Goal: Task Accomplishment & Management: Use online tool/utility

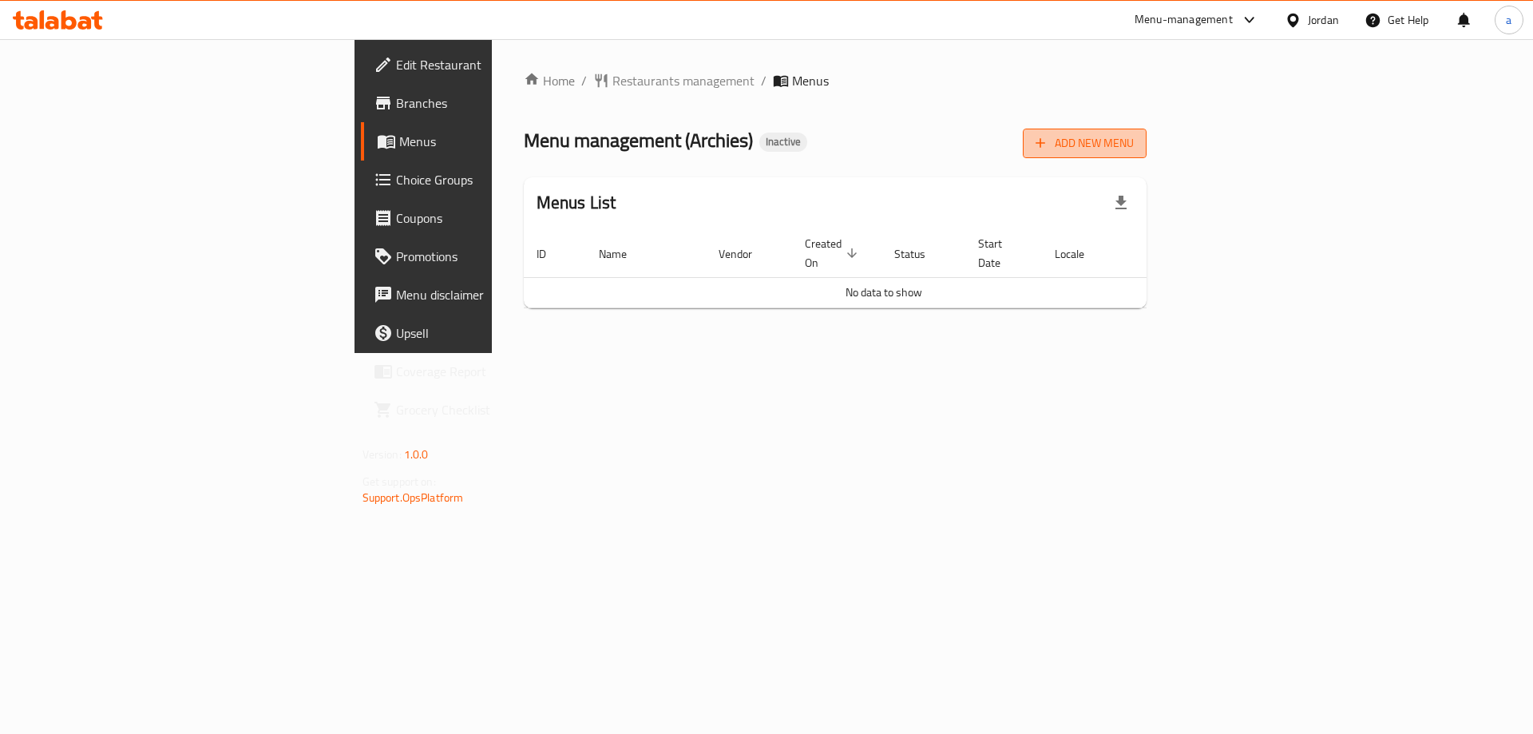
click at [1134, 141] on span "Add New Menu" at bounding box center [1085, 143] width 98 height 20
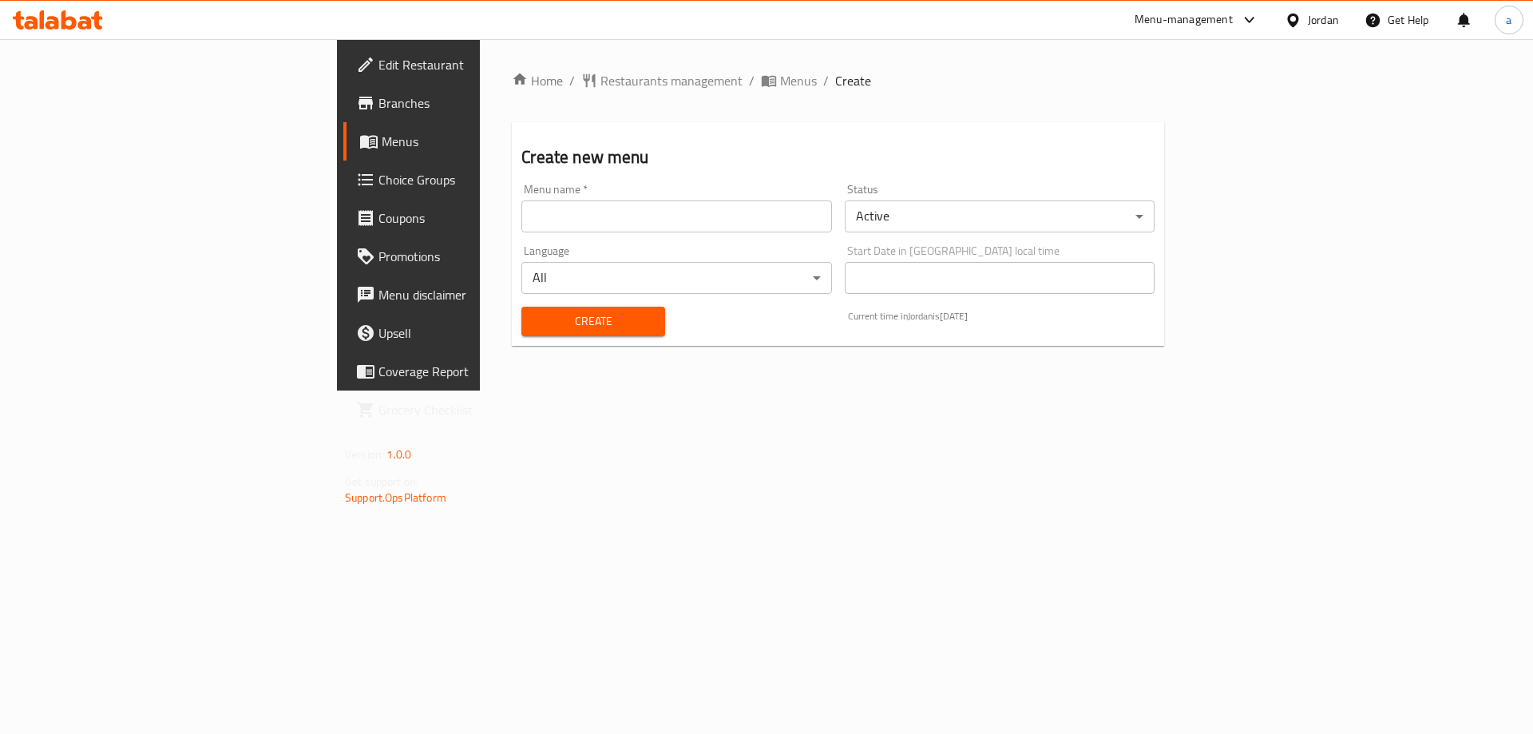
click at [521, 225] on input "text" at bounding box center [676, 216] width 310 height 32
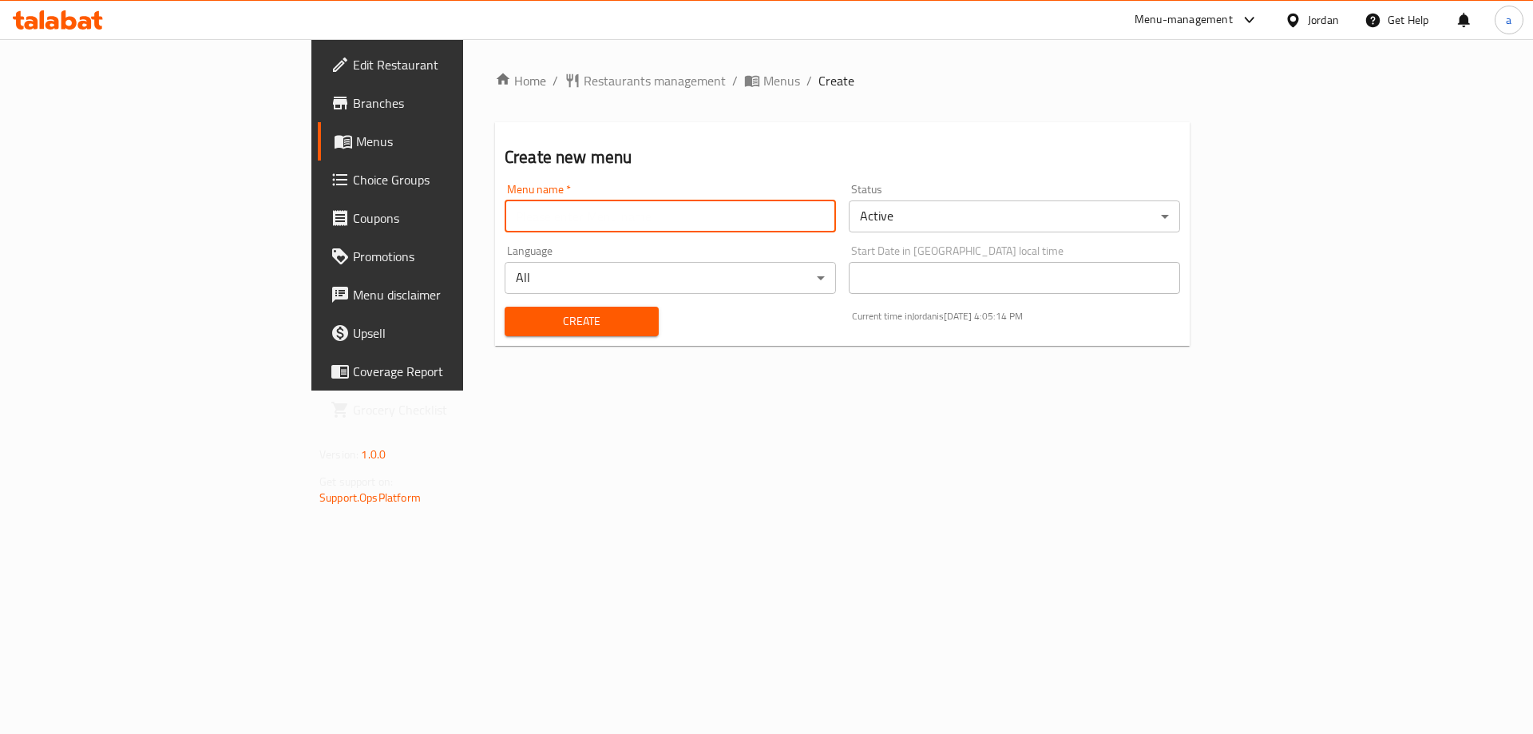
type input "[PERSON_NAME]"
click at [517, 320] on span "Create" at bounding box center [581, 321] width 129 height 20
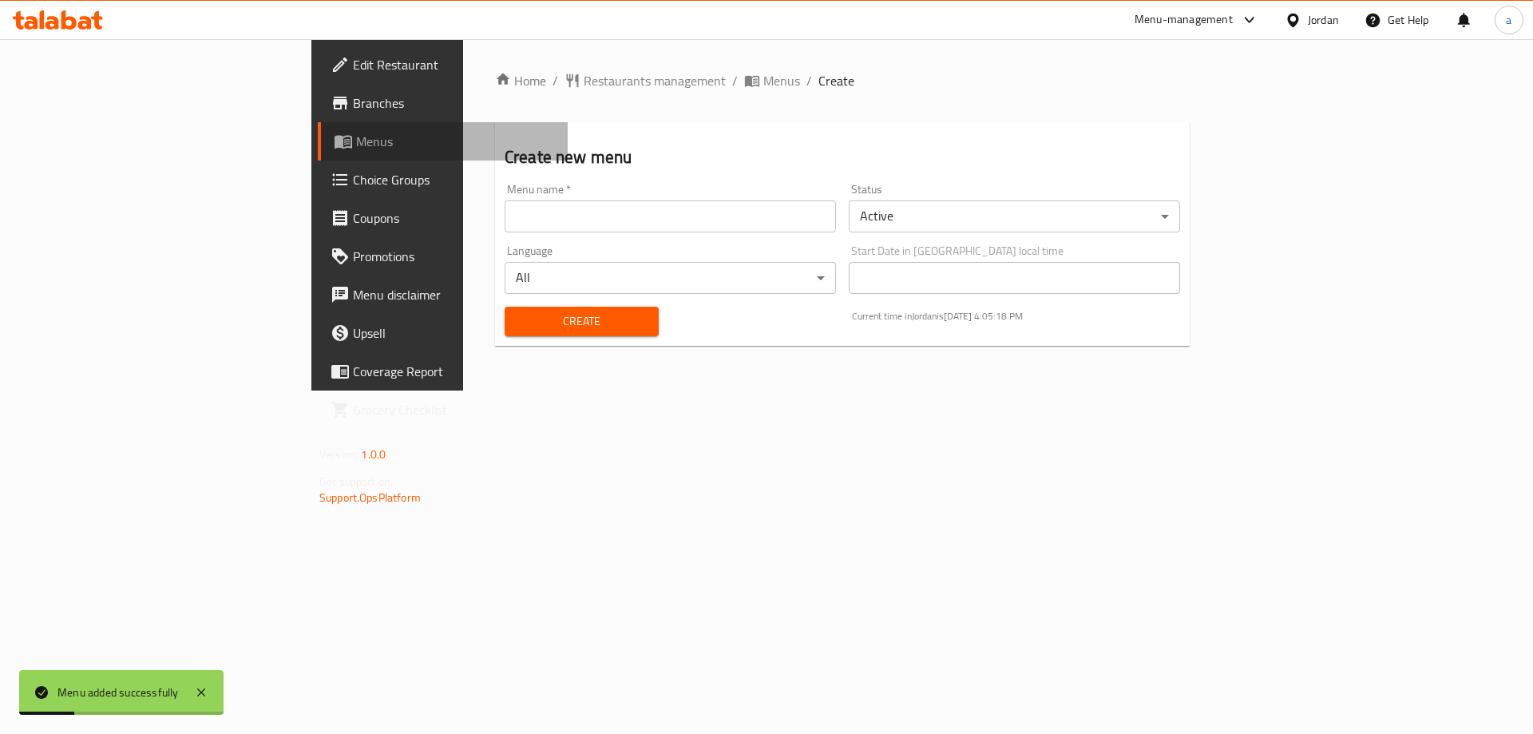
click at [356, 149] on span "Menus" at bounding box center [455, 141] width 199 height 19
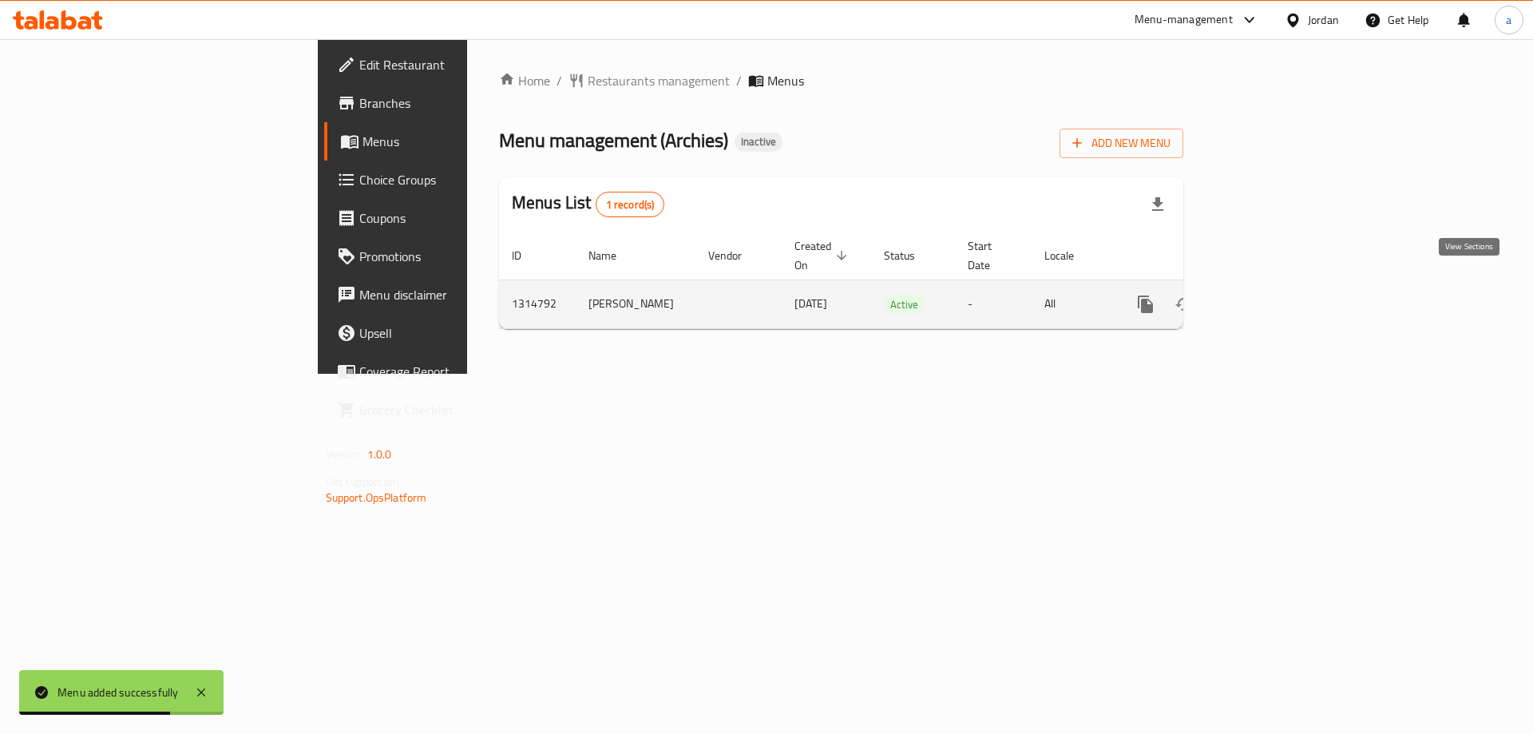
click at [1280, 299] on link "enhanced table" at bounding box center [1261, 304] width 38 height 38
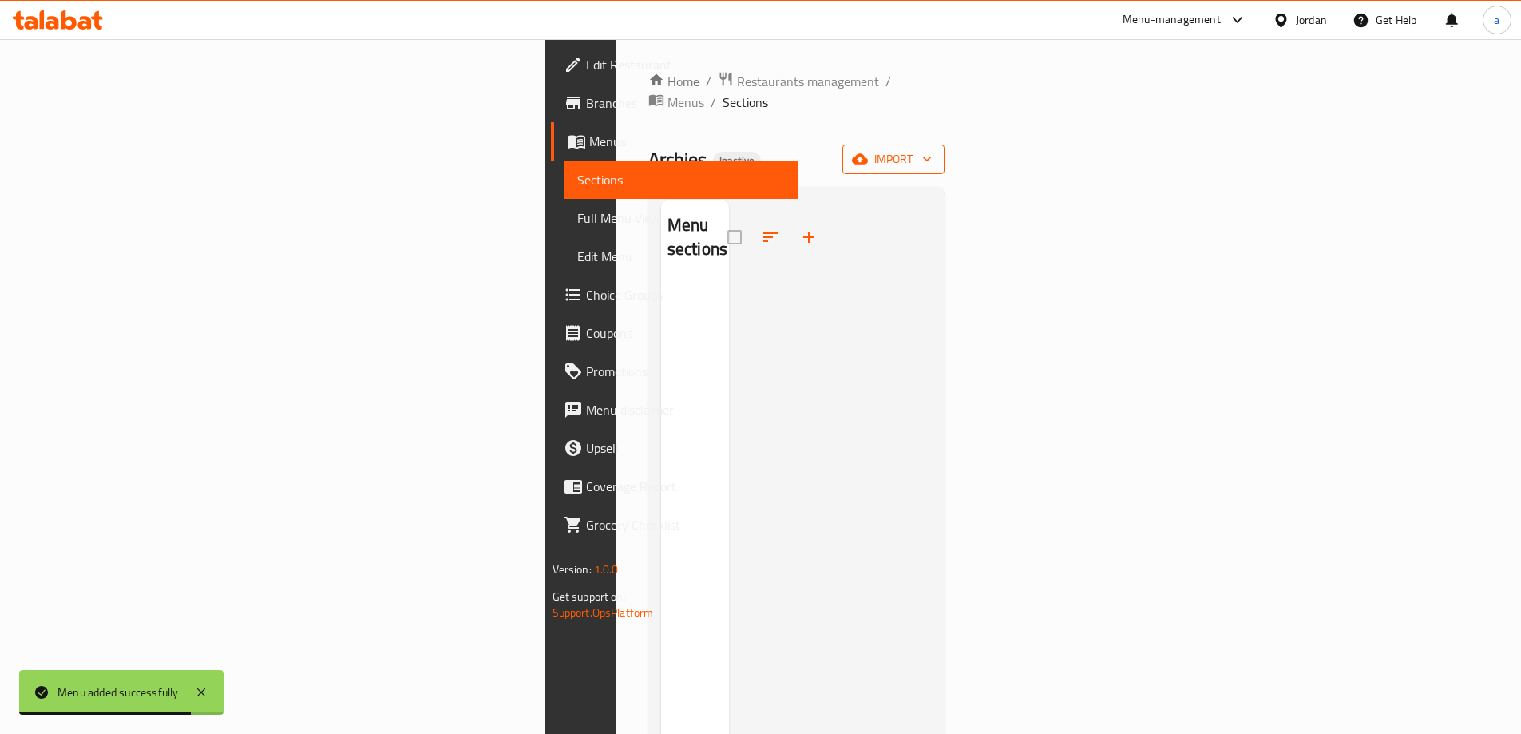
click at [868, 154] on icon "button" at bounding box center [860, 159] width 16 height 10
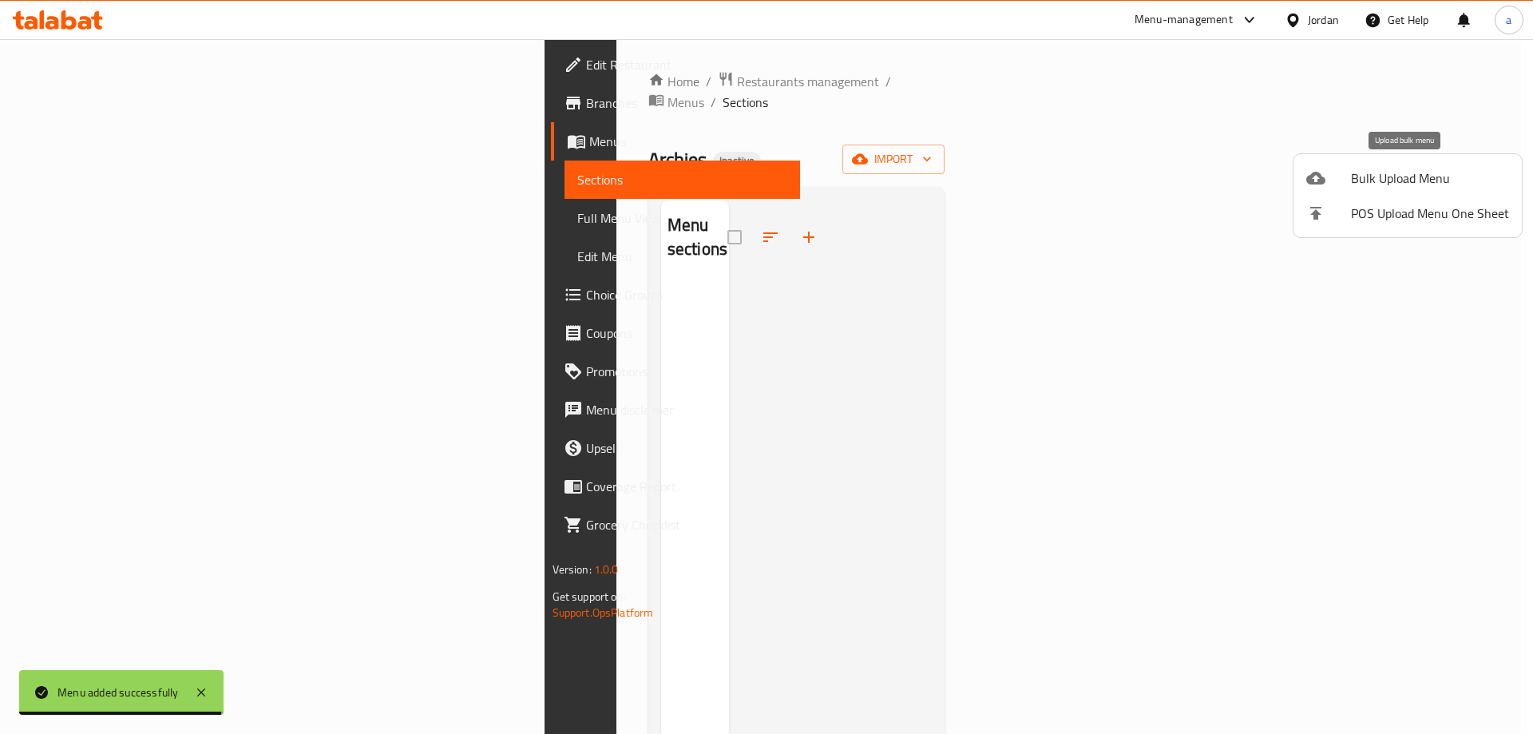
click at [1358, 184] on span "Bulk Upload Menu" at bounding box center [1430, 177] width 158 height 19
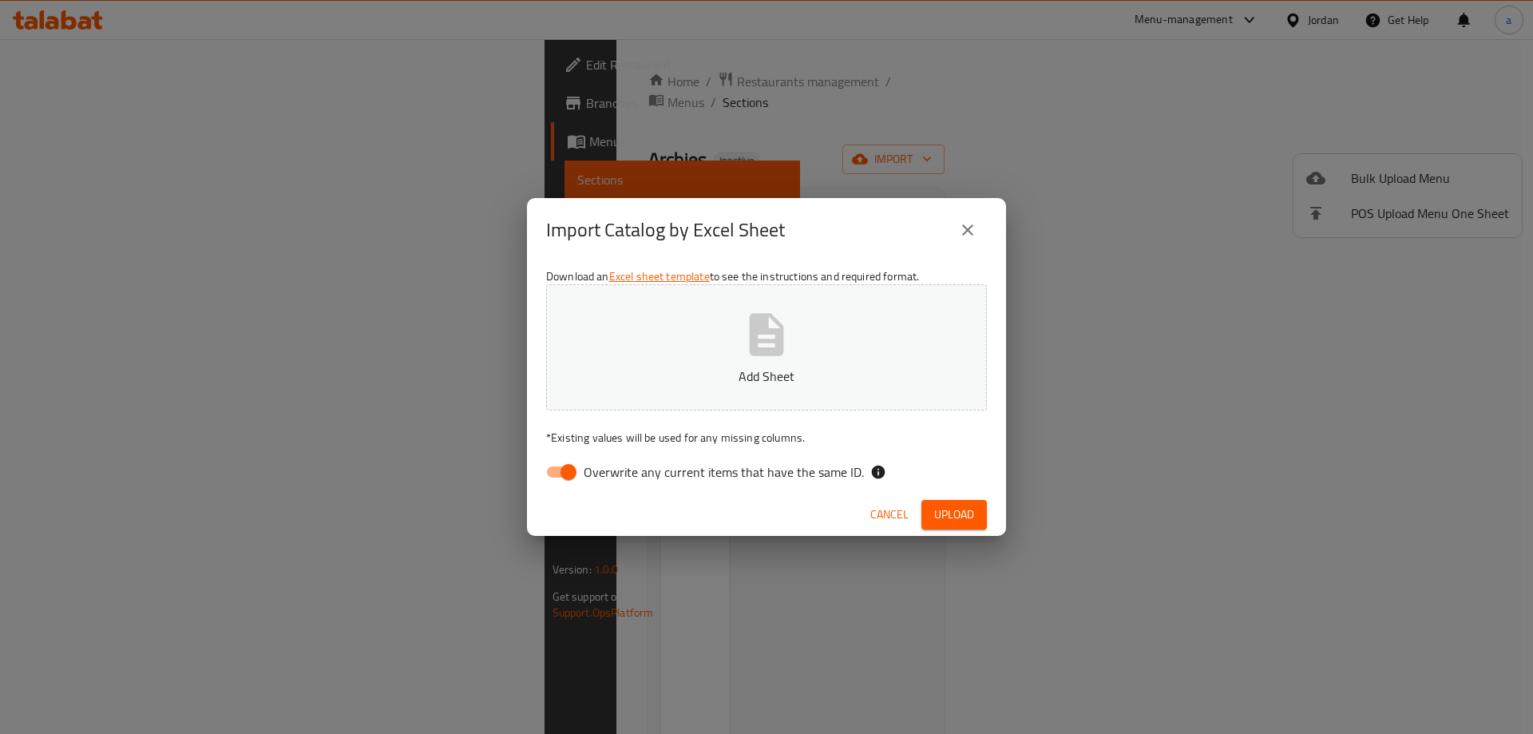
click at [572, 463] on input "Overwrite any current items that have the same ID." at bounding box center [568, 472] width 91 height 30
checkbox input "false"
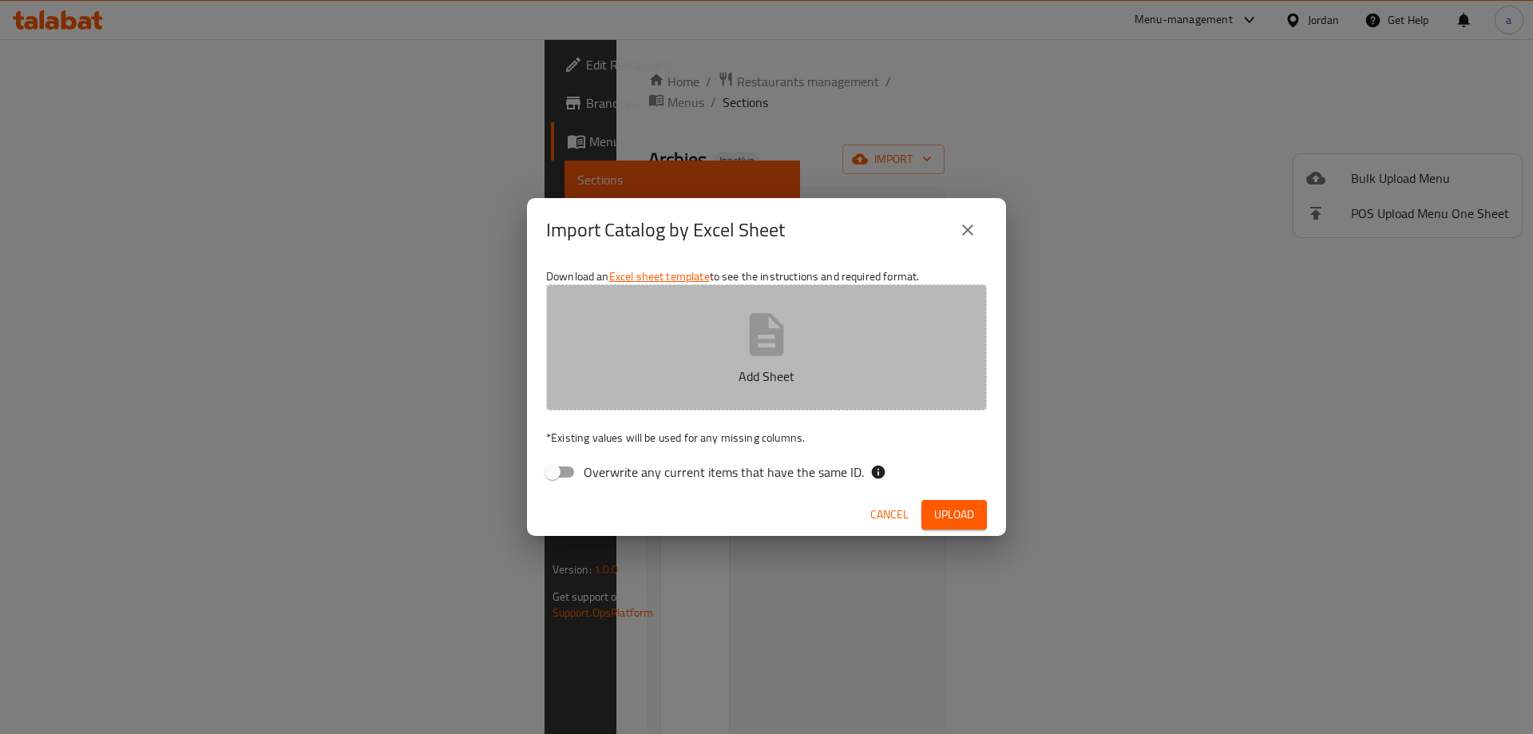
click at [709, 383] on p "Add Sheet" at bounding box center [766, 376] width 391 height 19
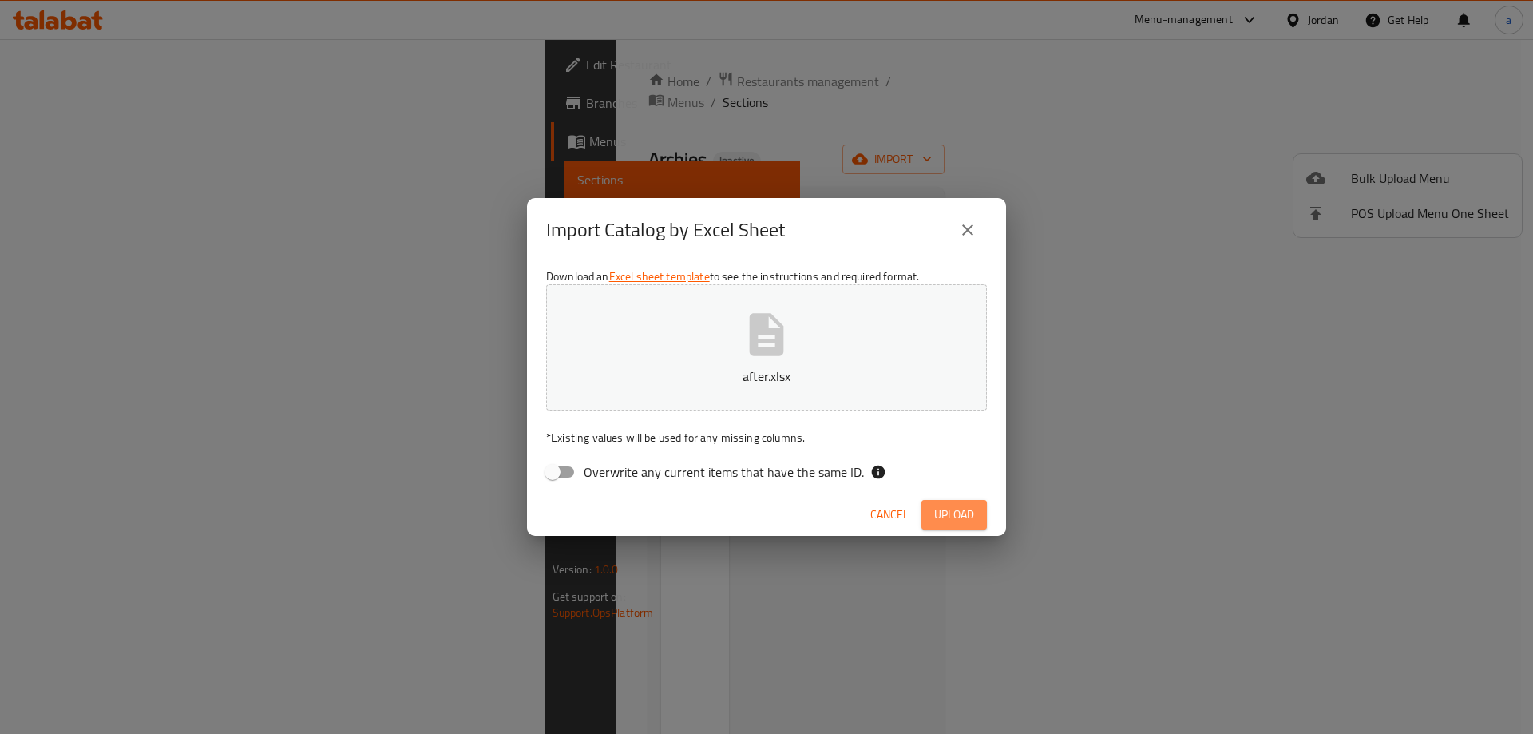
click at [965, 510] on span "Upload" at bounding box center [954, 515] width 40 height 20
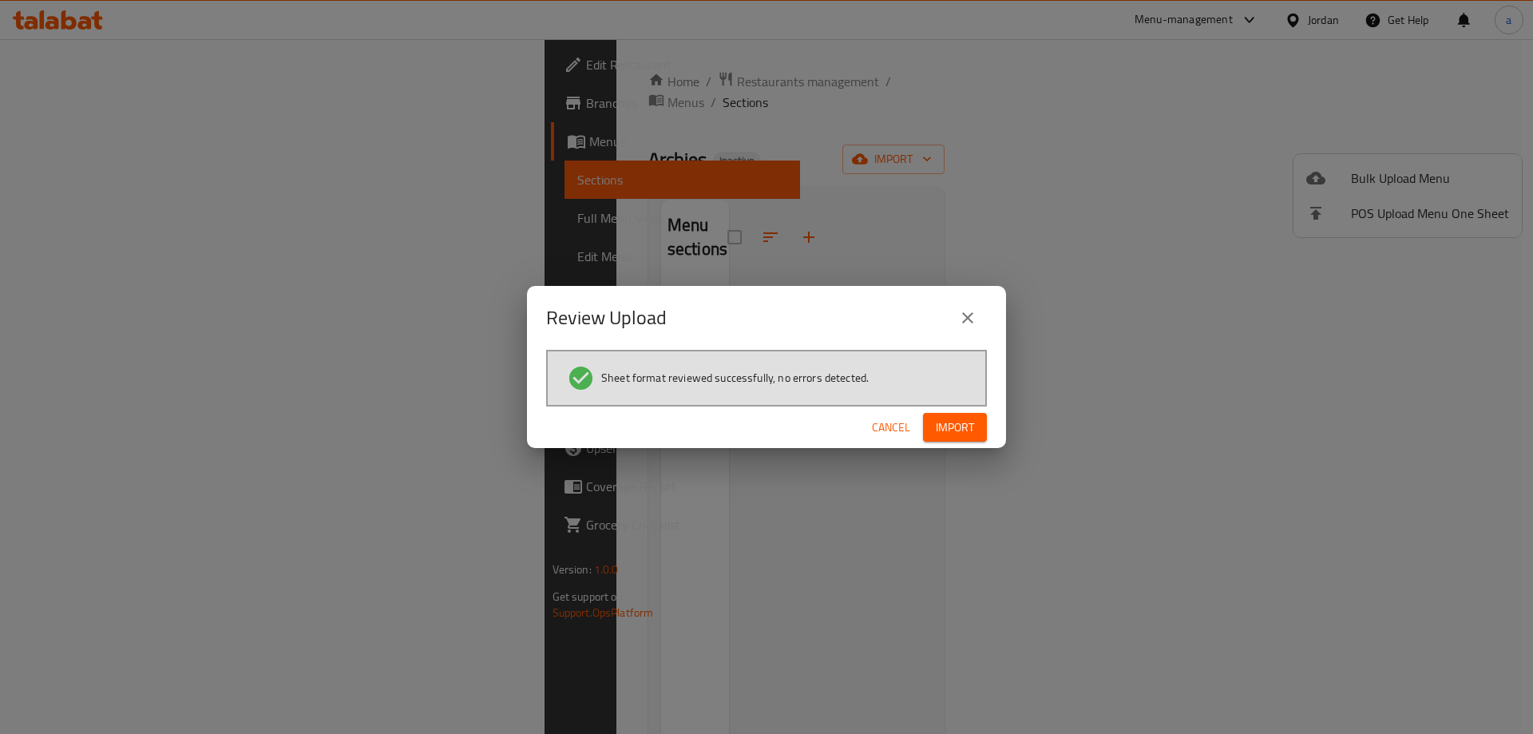
click at [944, 442] on div "Cancel Import" at bounding box center [766, 427] width 479 height 42
click at [942, 437] on span "Import" at bounding box center [955, 428] width 38 height 20
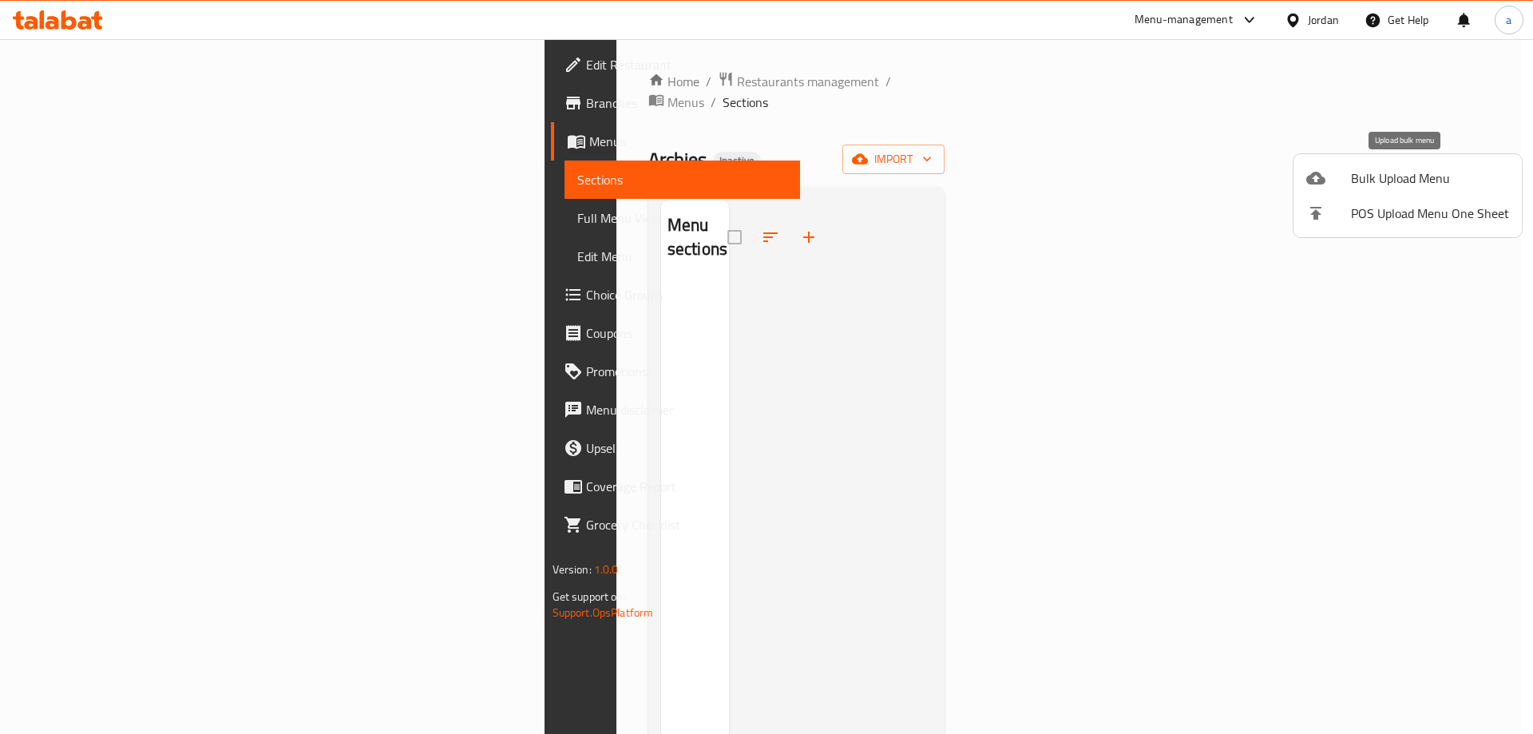
click at [1393, 177] on span "Bulk Upload Menu" at bounding box center [1430, 177] width 158 height 19
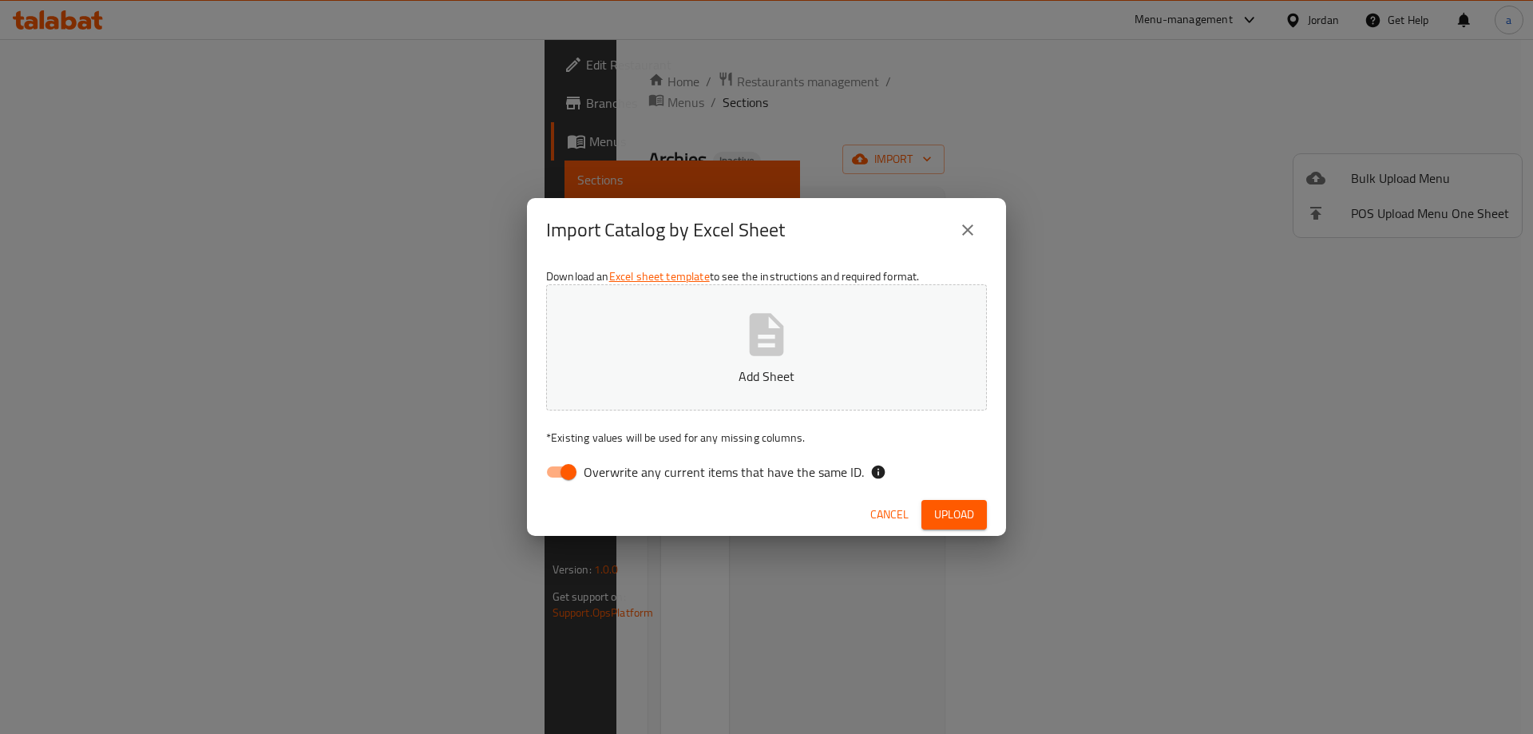
click at [557, 466] on input "Overwrite any current items that have the same ID." at bounding box center [568, 472] width 91 height 30
checkbox input "false"
click at [699, 389] on button "Add Sheet" at bounding box center [766, 347] width 441 height 126
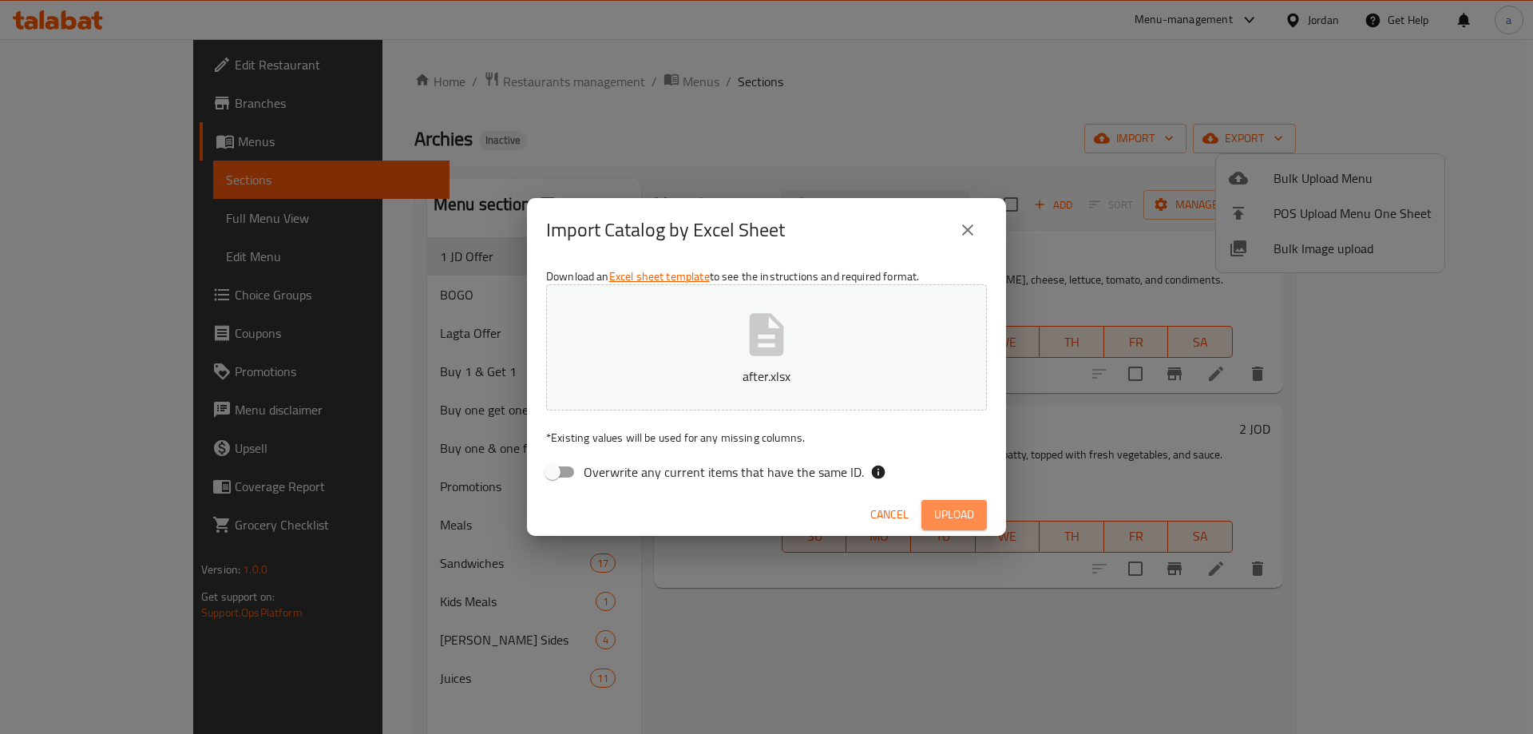
click at [953, 521] on span "Upload" at bounding box center [954, 515] width 40 height 20
click at [961, 219] on button "close" at bounding box center [968, 230] width 38 height 38
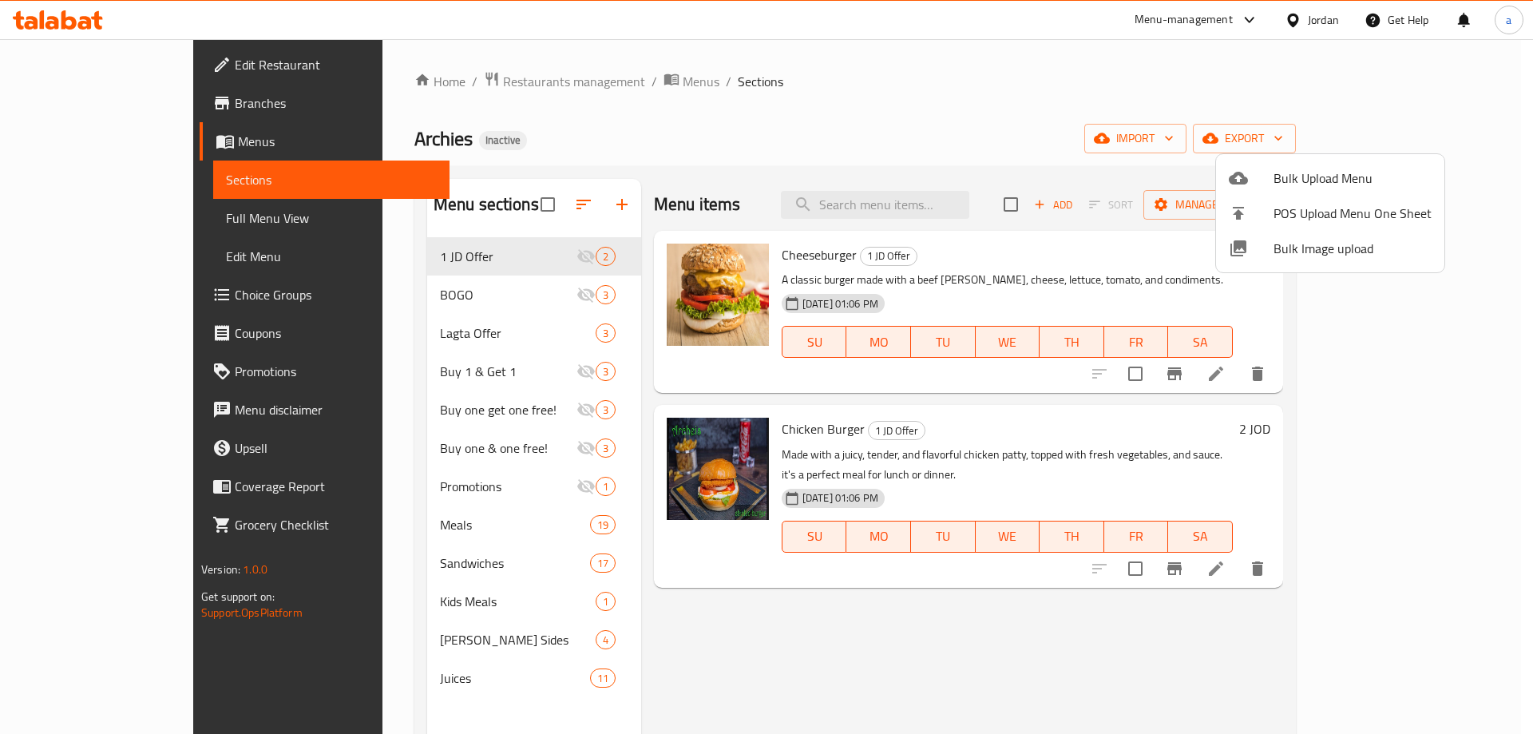
click at [807, 643] on div at bounding box center [766, 367] width 1533 height 734
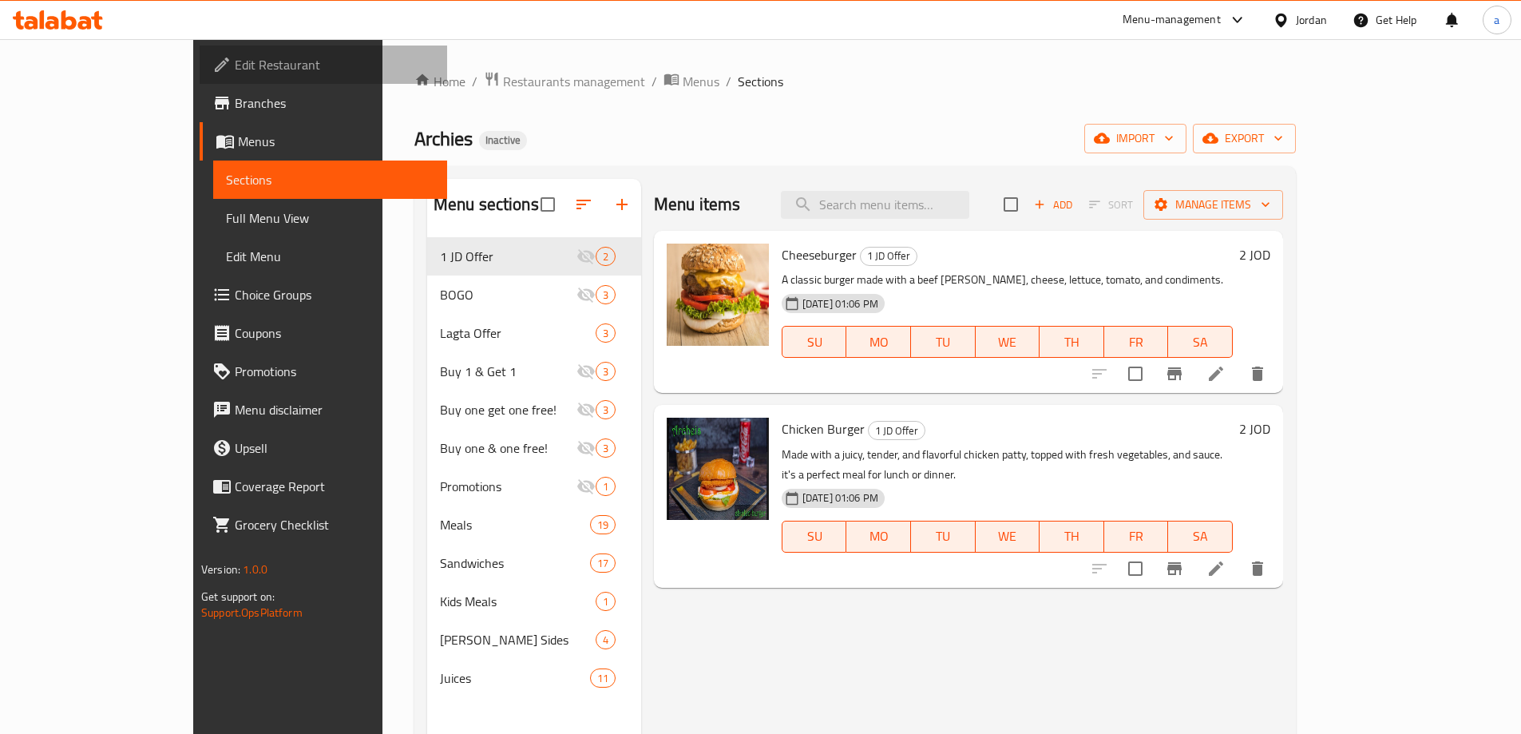
click at [235, 74] on span "Edit Restaurant" at bounding box center [335, 64] width 200 height 19
